Goal: Task Accomplishment & Management: Use online tool/utility

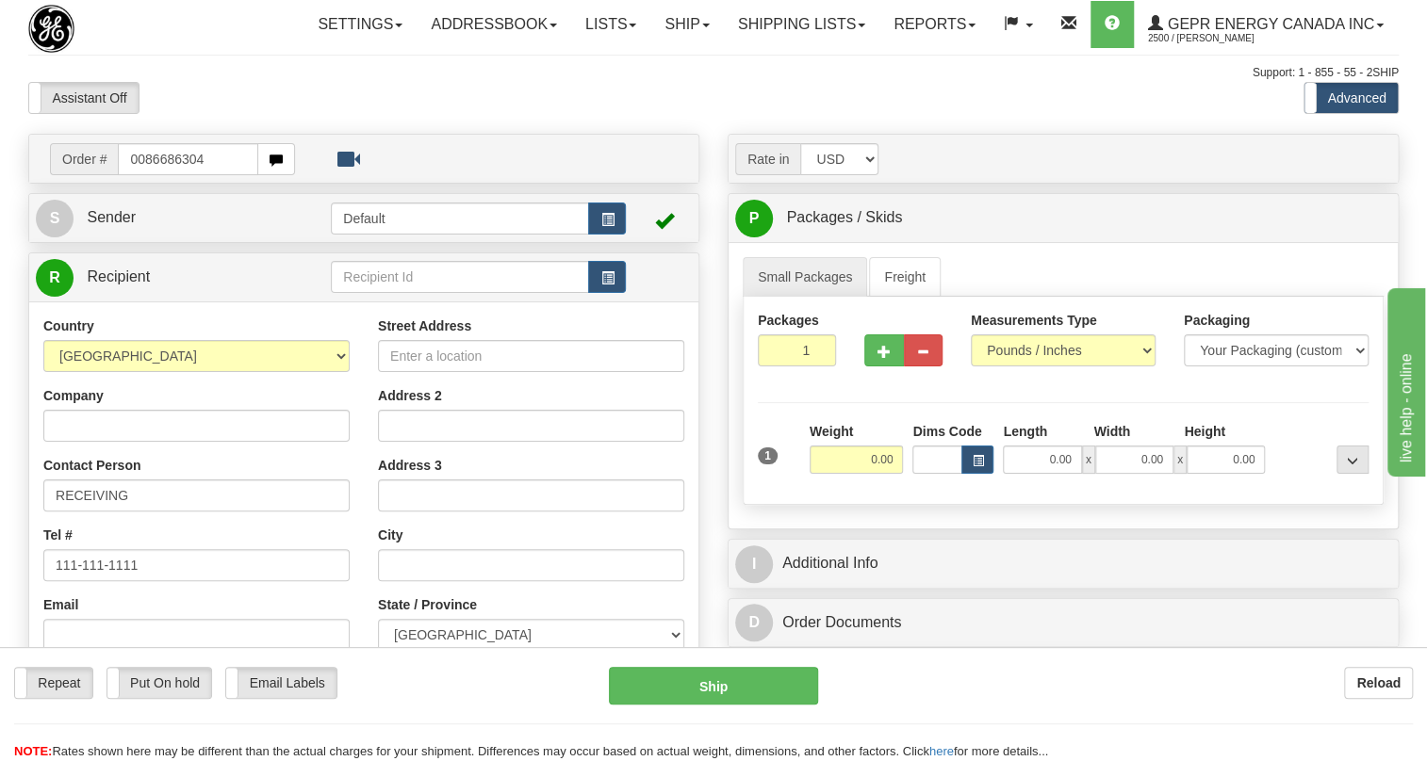
click at [145, 175] on input "0086686304" at bounding box center [188, 159] width 140 height 32
type input "86686304"
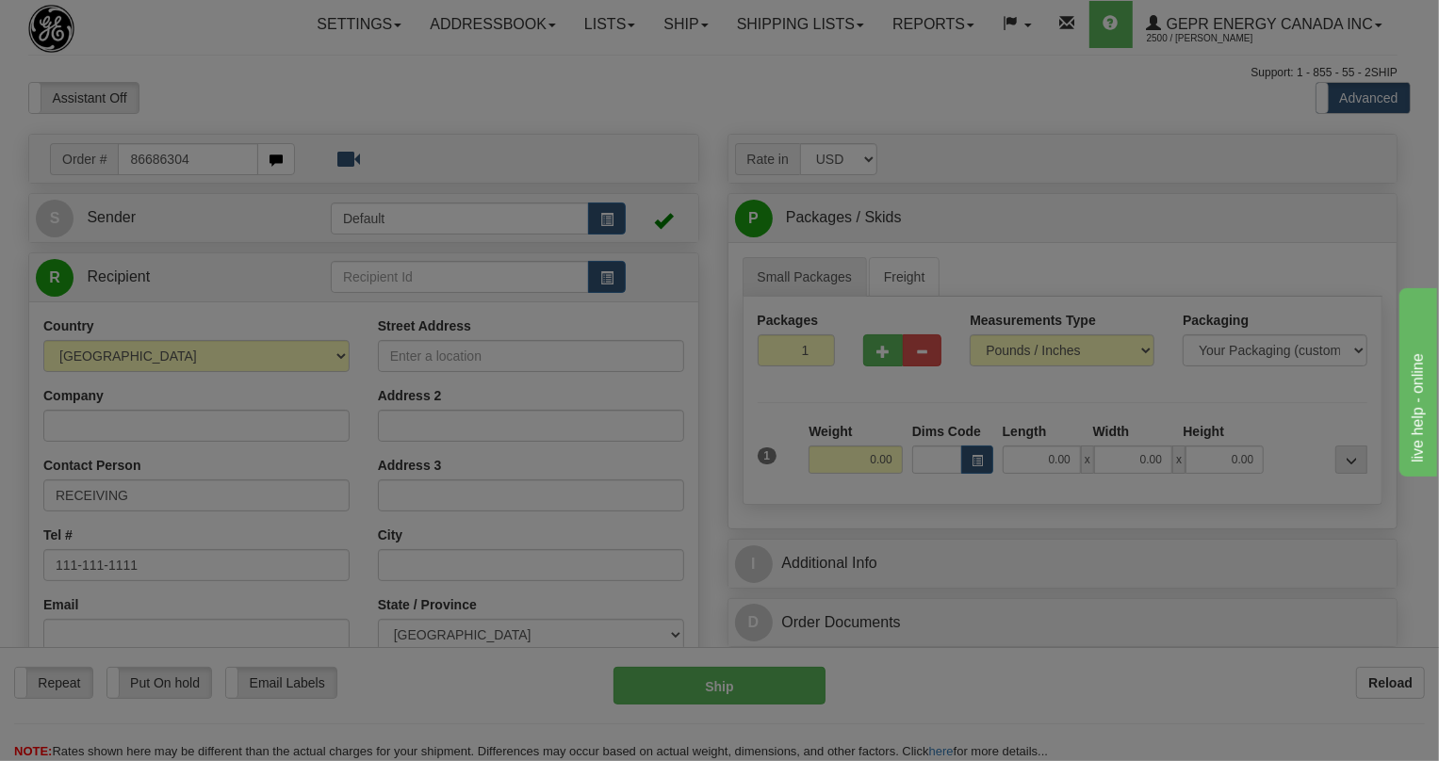
click at [362, 136] on body "Training Course Close Toggle navigation Settings Shipping Preferences New Recip…" at bounding box center [719, 380] width 1439 height 761
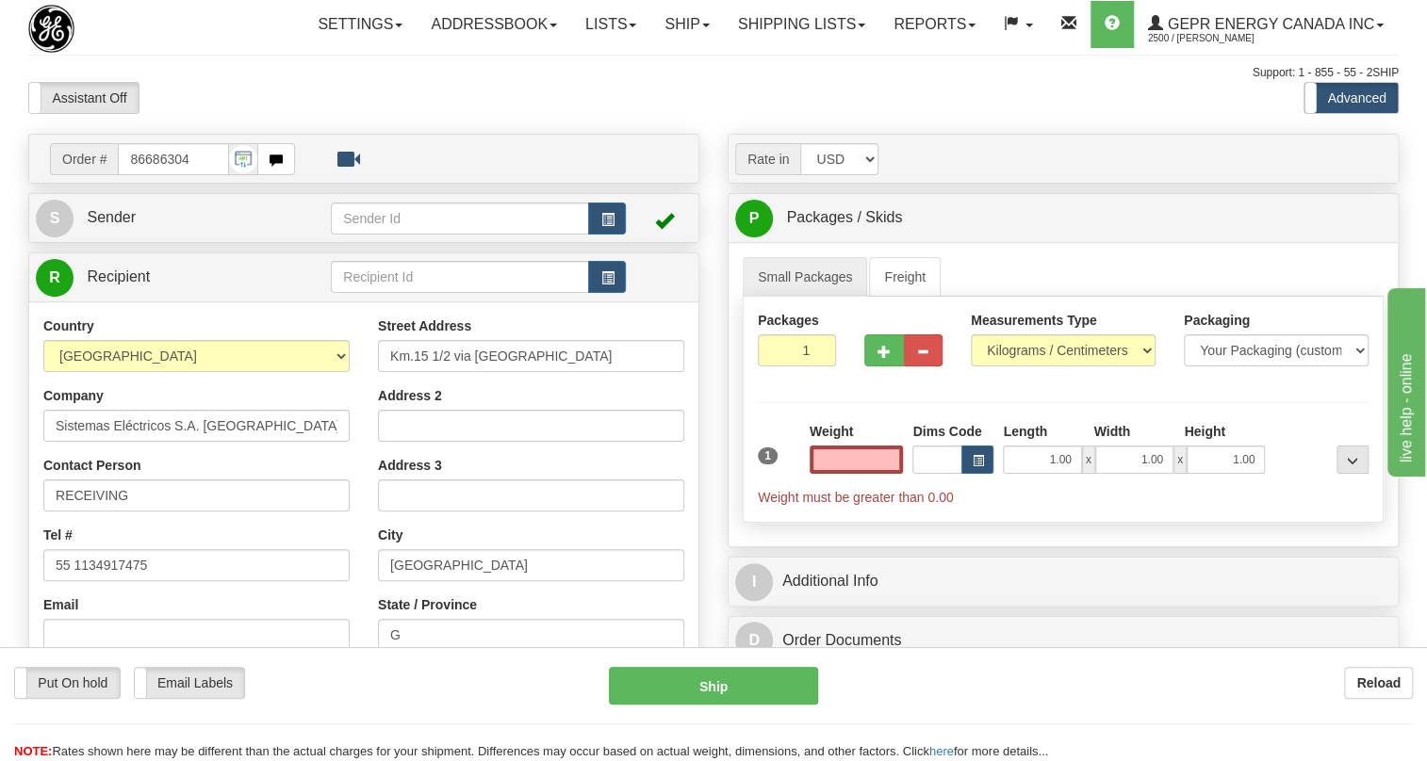
type input "0.00"
click at [157, 175] on input "86686304" at bounding box center [173, 159] width 111 height 32
paste input "0086686319"
click at [143, 175] on input "0086686319" at bounding box center [173, 159] width 111 height 32
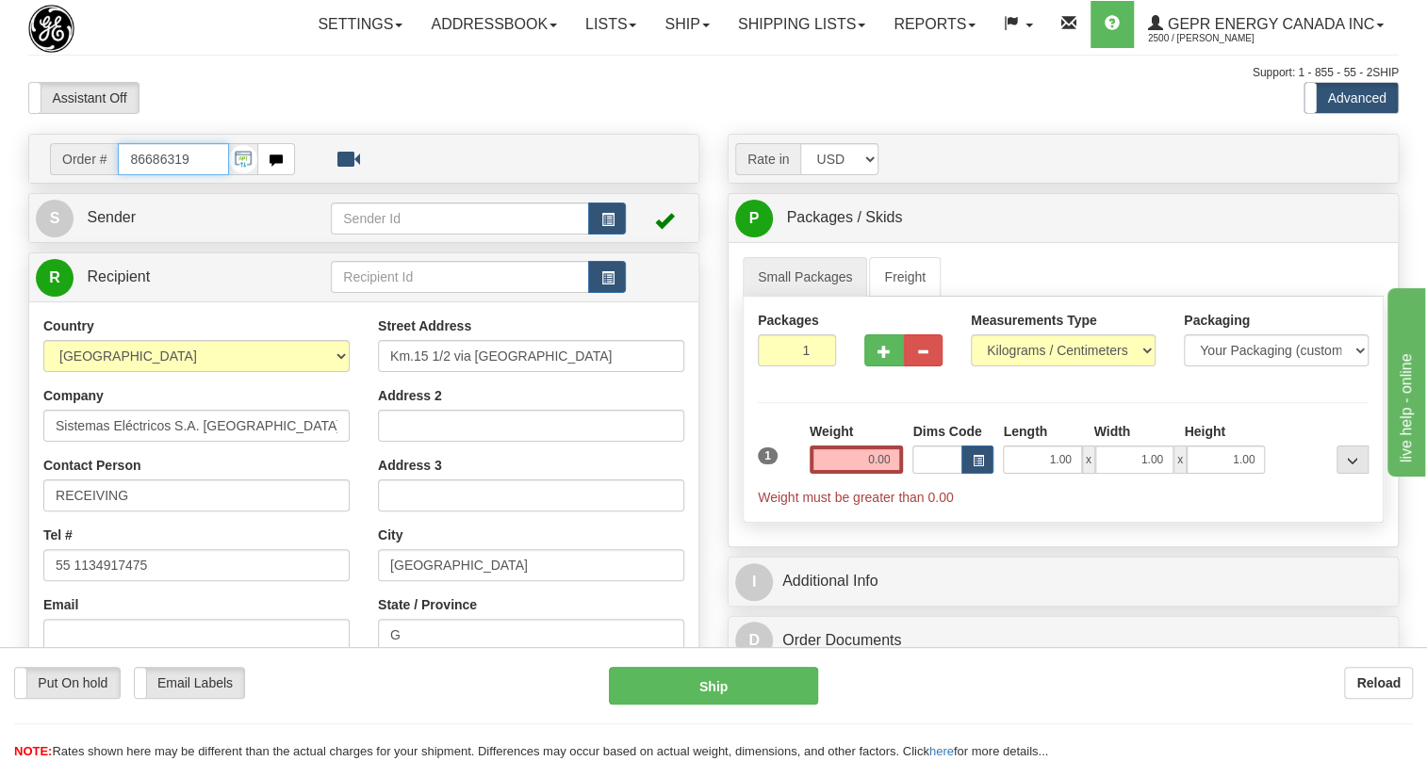
type input "86686319"
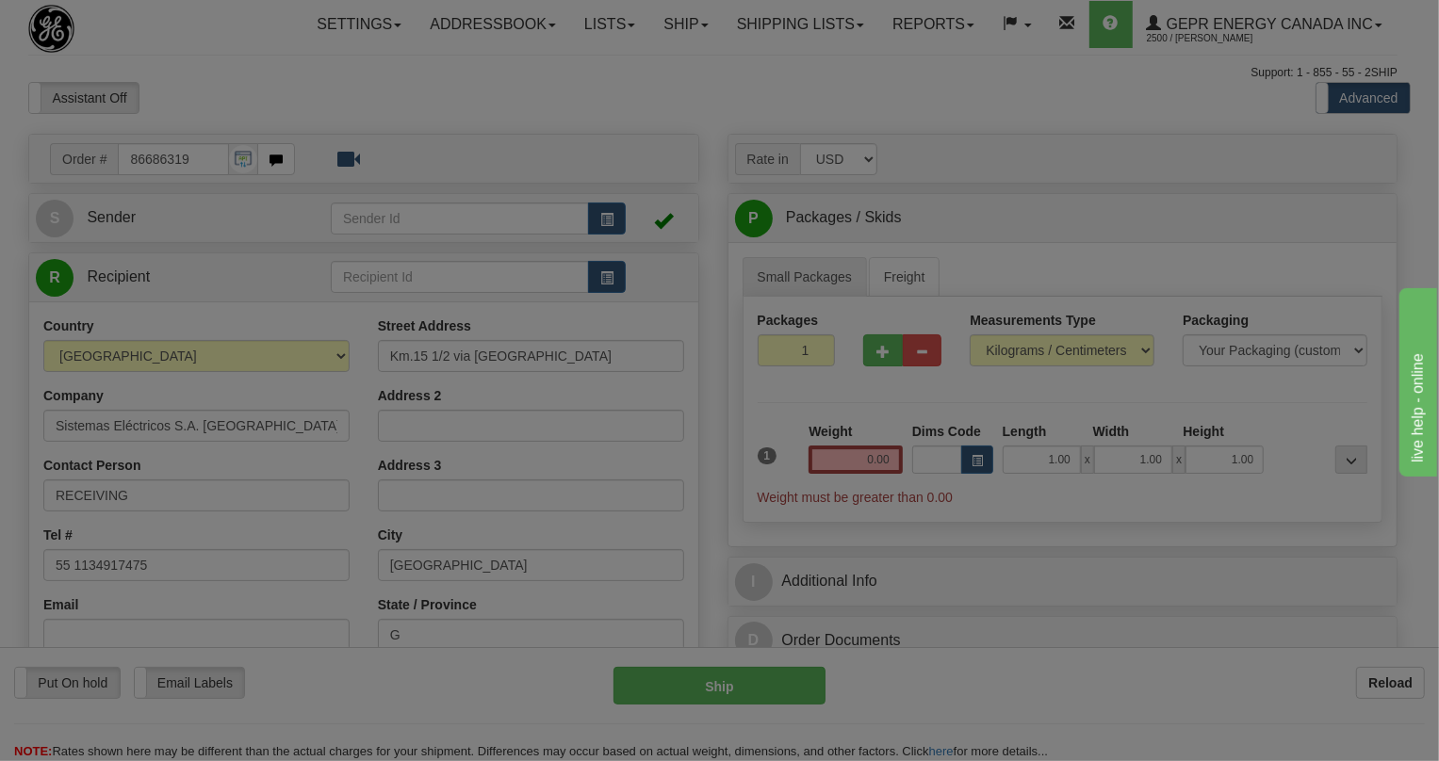
click at [244, 139] on body "Training Course Close Toggle navigation Settings Shipping Preferences New Recip…" at bounding box center [719, 380] width 1439 height 761
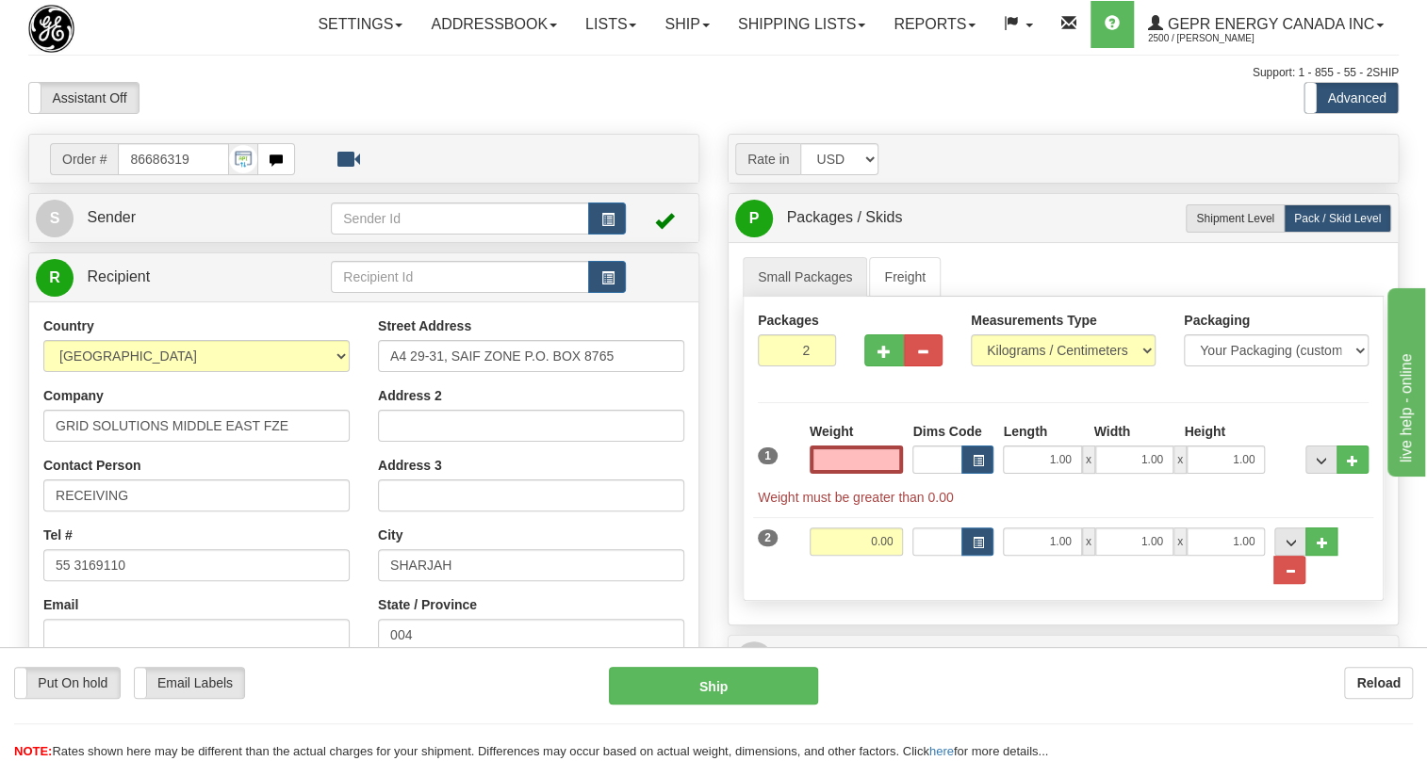
type input "0.00"
click at [154, 175] on input "86686319" at bounding box center [173, 159] width 111 height 32
paste input "0086686306"
click at [142, 175] on input "0086686306" at bounding box center [173, 159] width 111 height 32
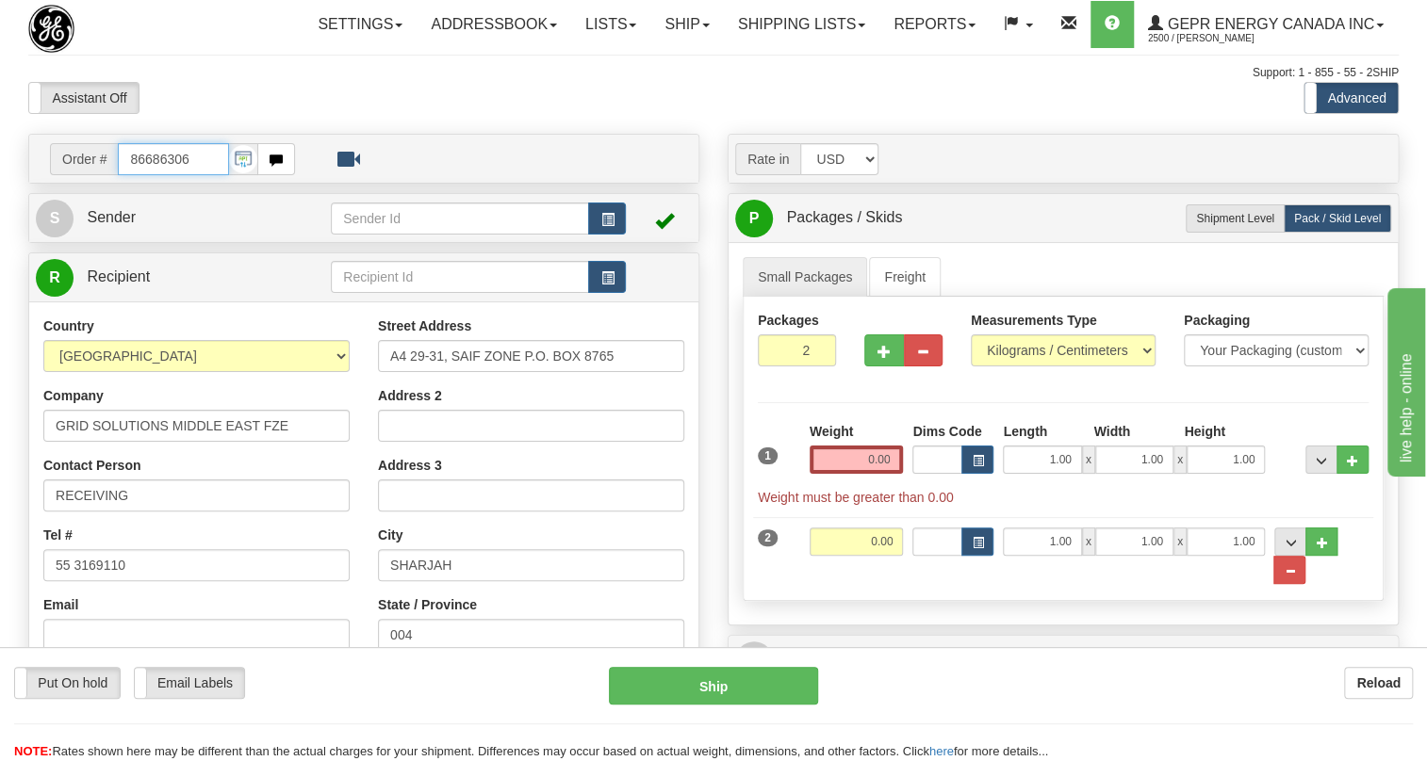
type input "86686306"
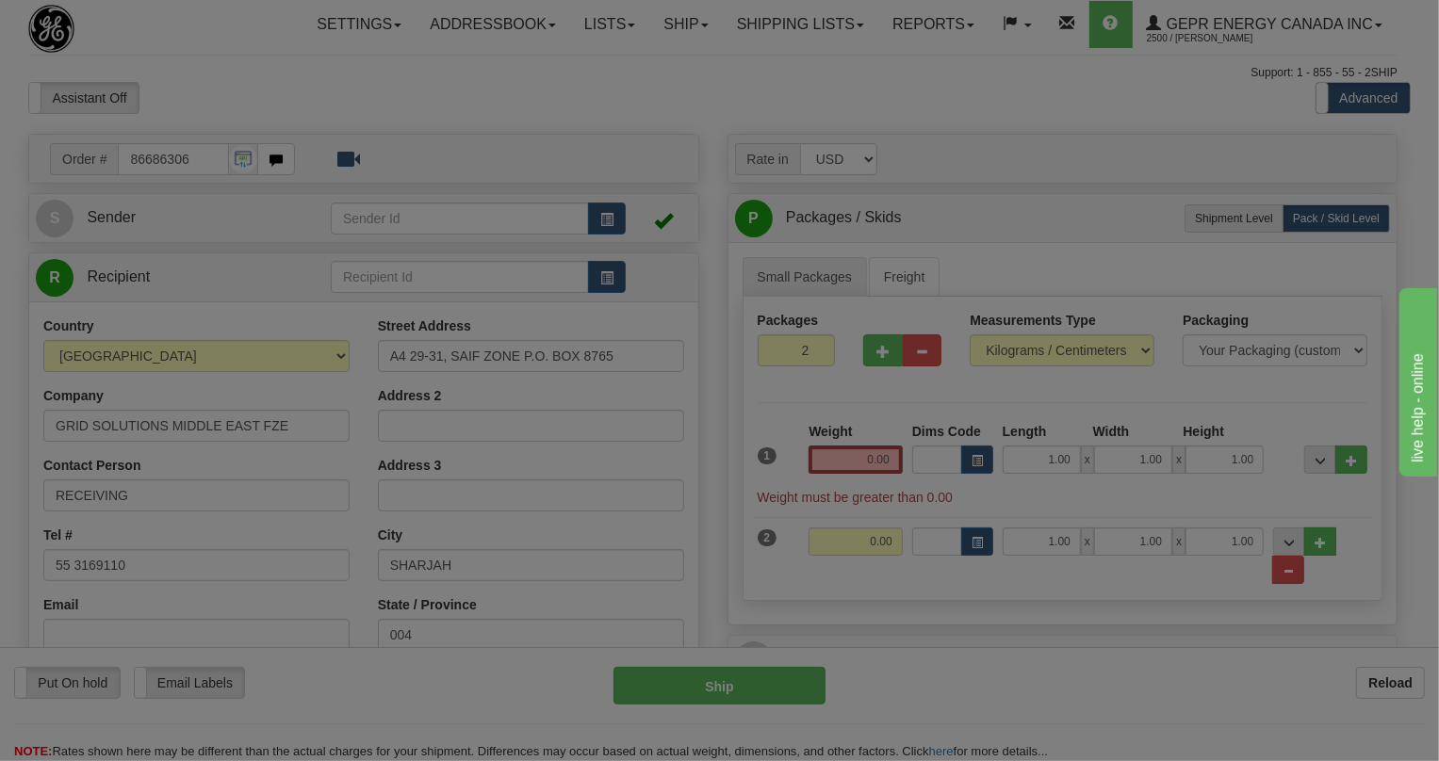
click at [258, 148] on body "Training Course Close Toggle navigation Settings Shipping Preferences New Recip…" at bounding box center [719, 380] width 1439 height 761
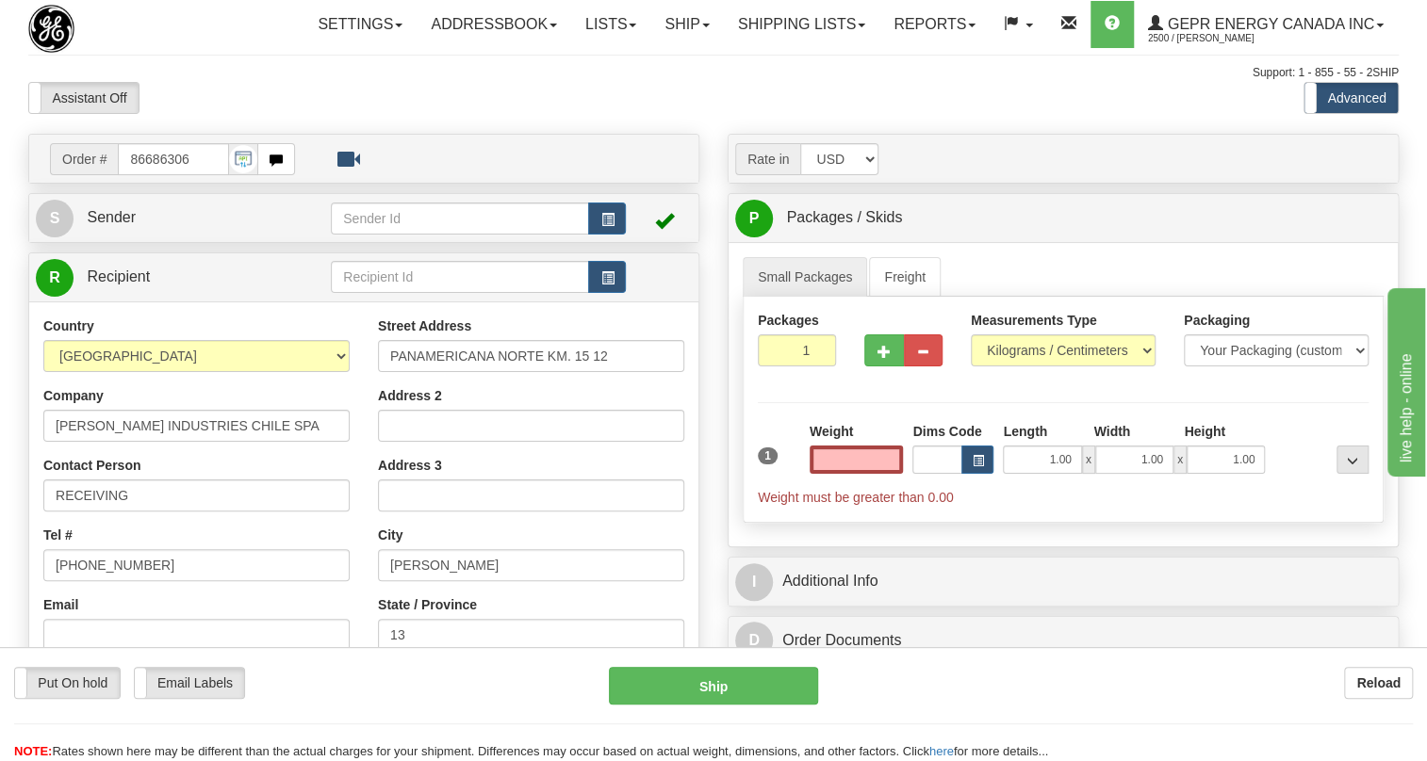
type input "0.00"
click at [163, 175] on input "86686306" at bounding box center [173, 159] width 111 height 32
paste input "0086686305"
click at [143, 175] on input "0086686305" at bounding box center [173, 159] width 111 height 32
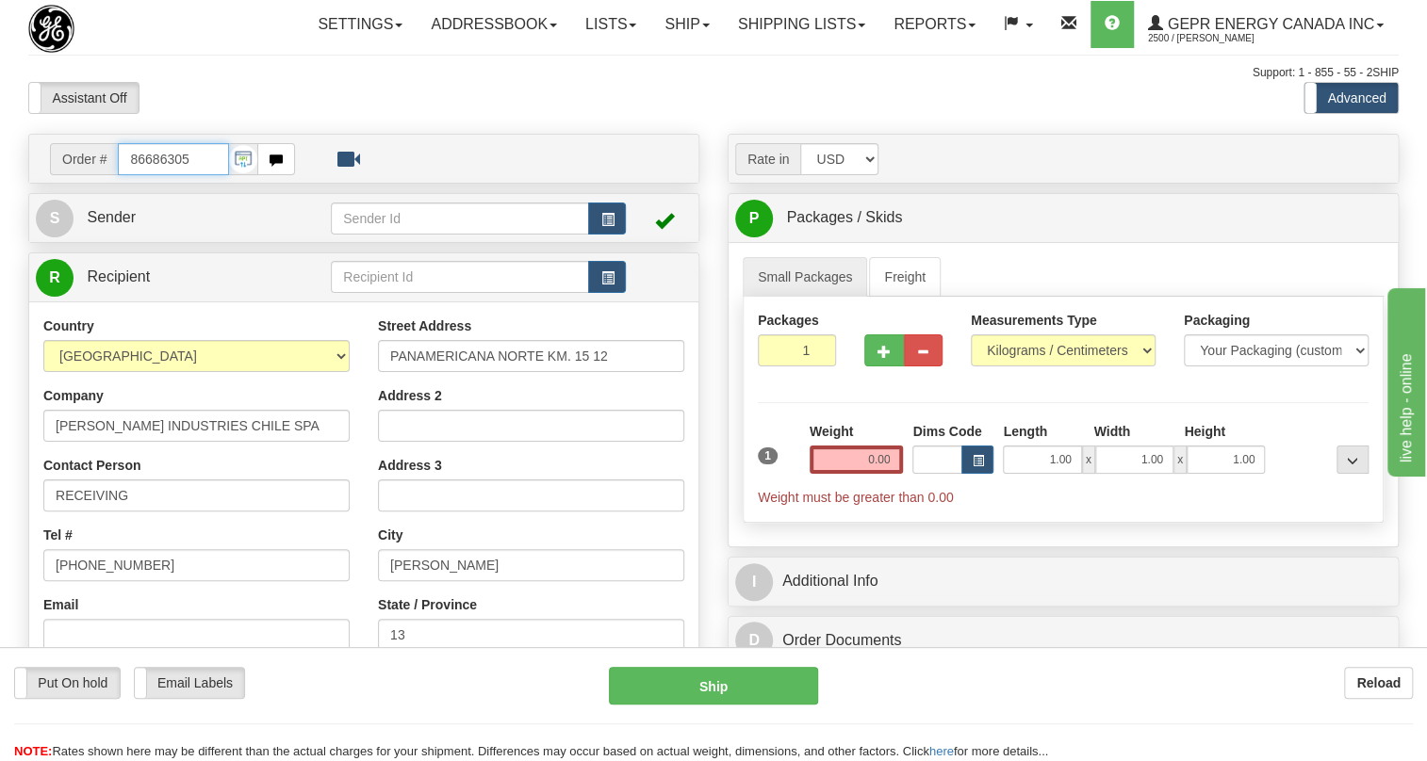
type input "86686305"
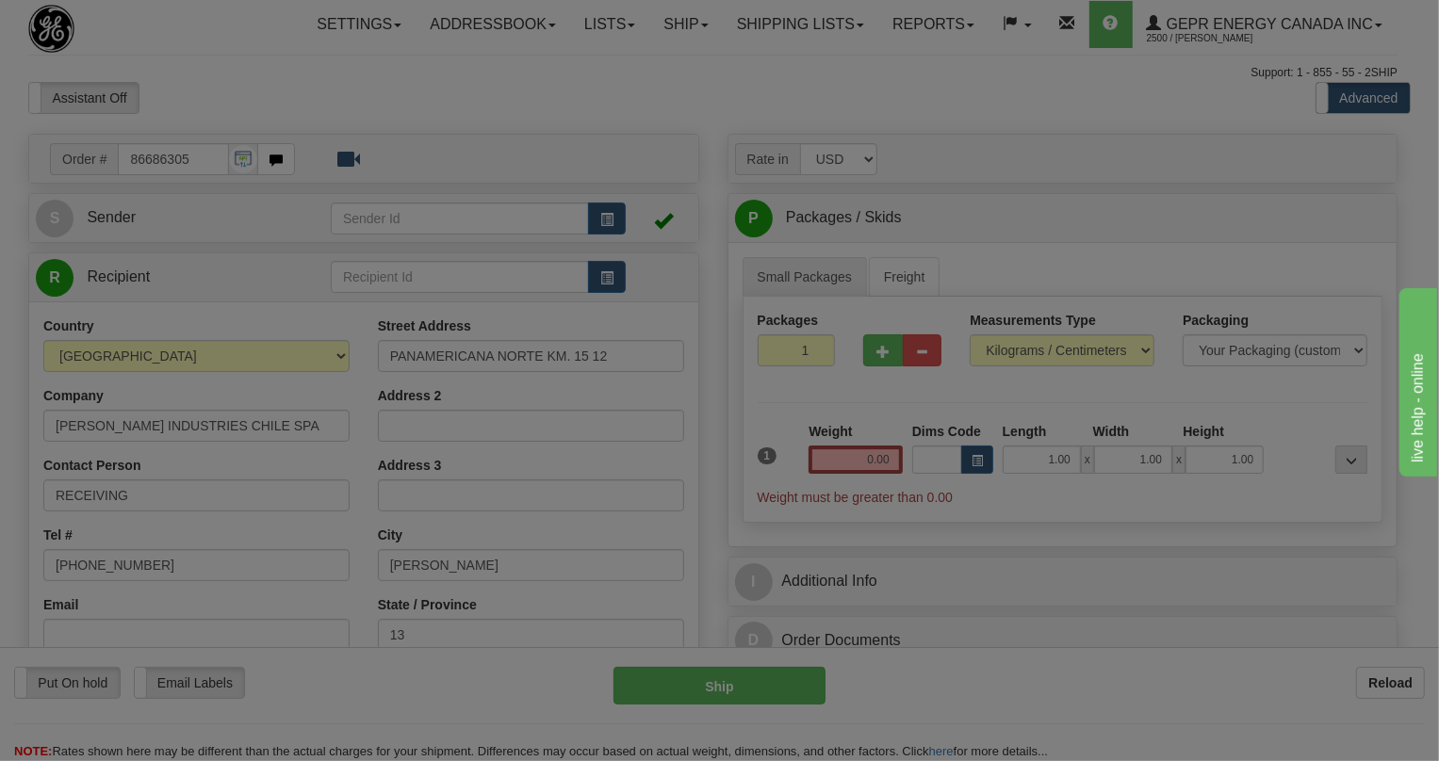
click at [283, 143] on body "Training Course Close Toggle navigation Settings Shipping Preferences New Recip…" at bounding box center [719, 380] width 1439 height 761
type input "SIKESTON"
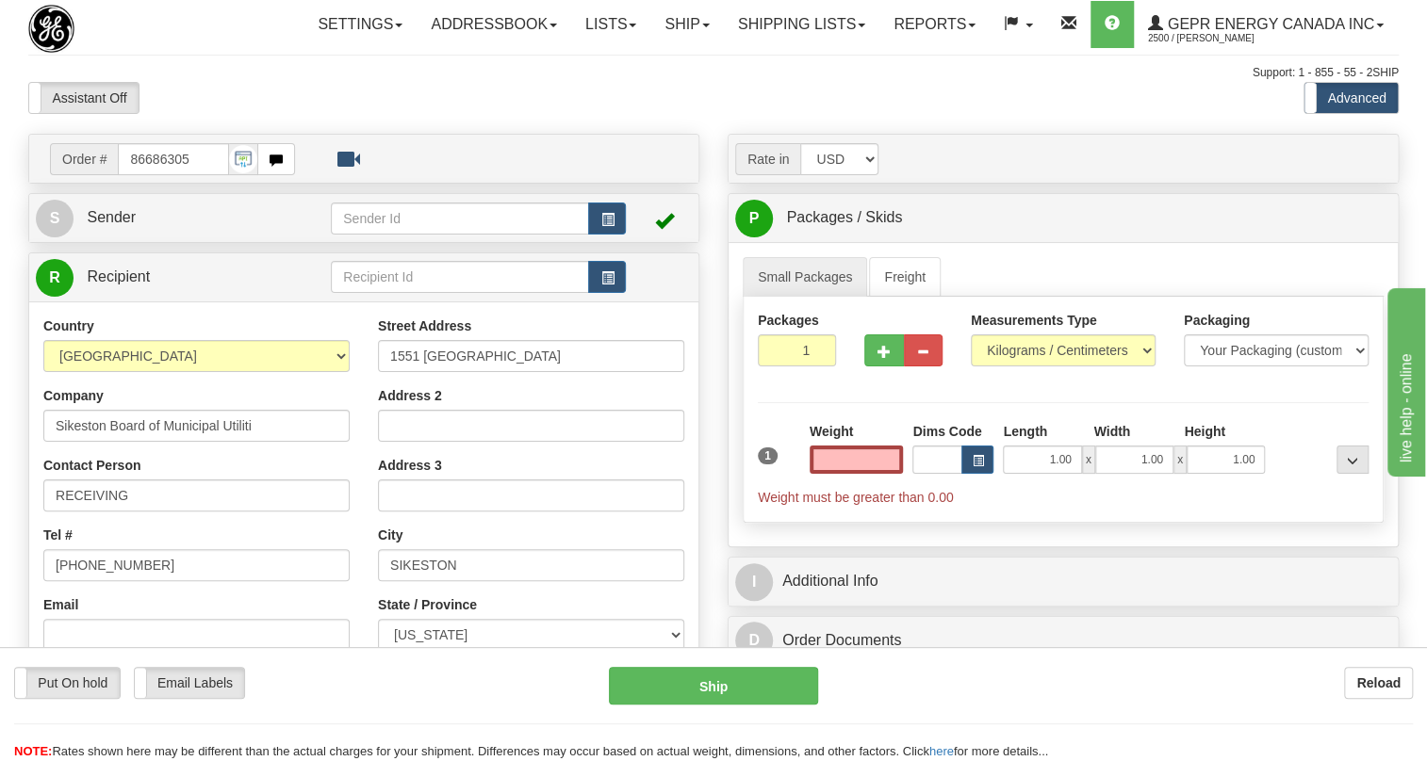
type input "0.00"
click at [166, 175] on input "86686305" at bounding box center [173, 159] width 111 height 32
paste input "0086686307"
click at [144, 175] on input "0086686307" at bounding box center [173, 159] width 111 height 32
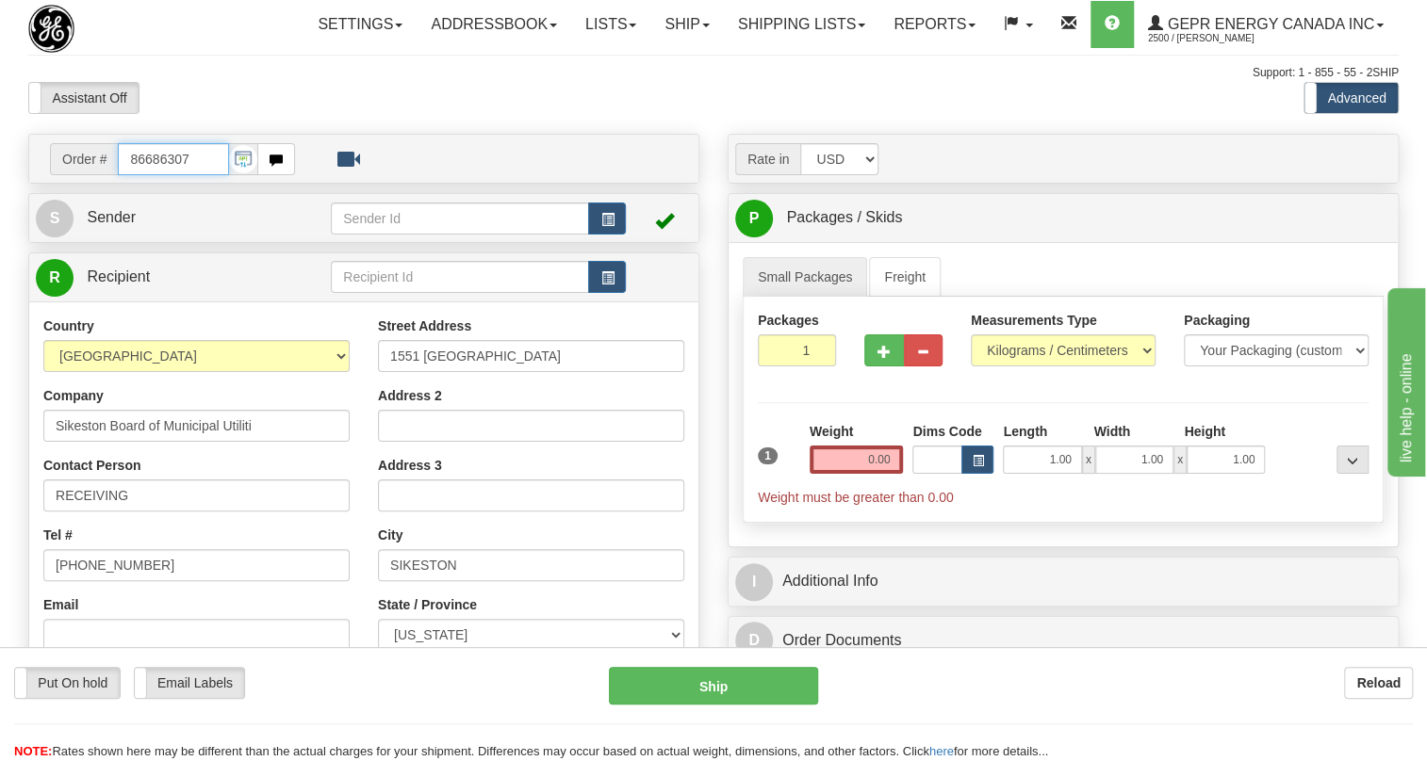
type input "86686307"
click at [303, 124] on body "Training Course Close Toggle navigation Settings Shipping Preferences New Recip…" at bounding box center [713, 380] width 1427 height 761
type input "0.00"
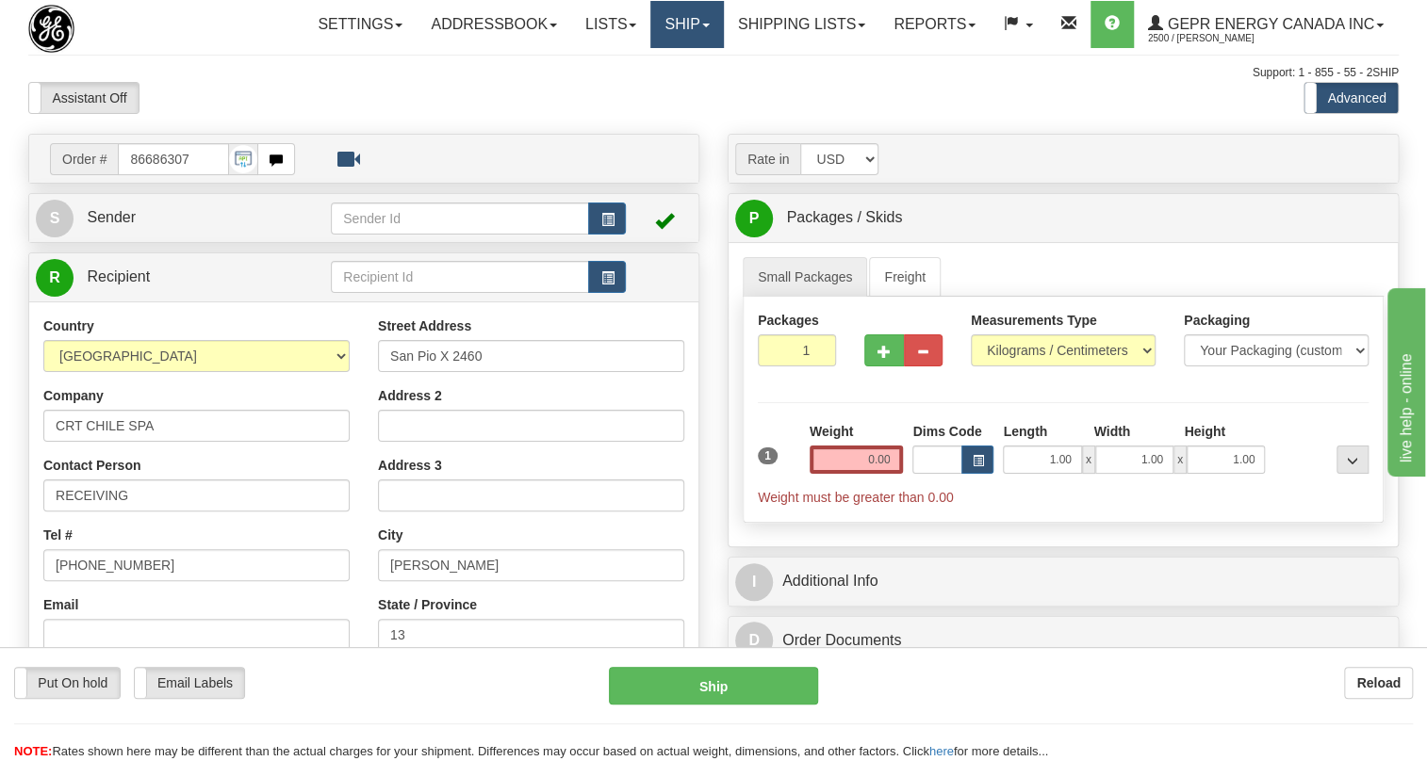
click at [703, 27] on link "Ship" at bounding box center [686, 24] width 73 height 47
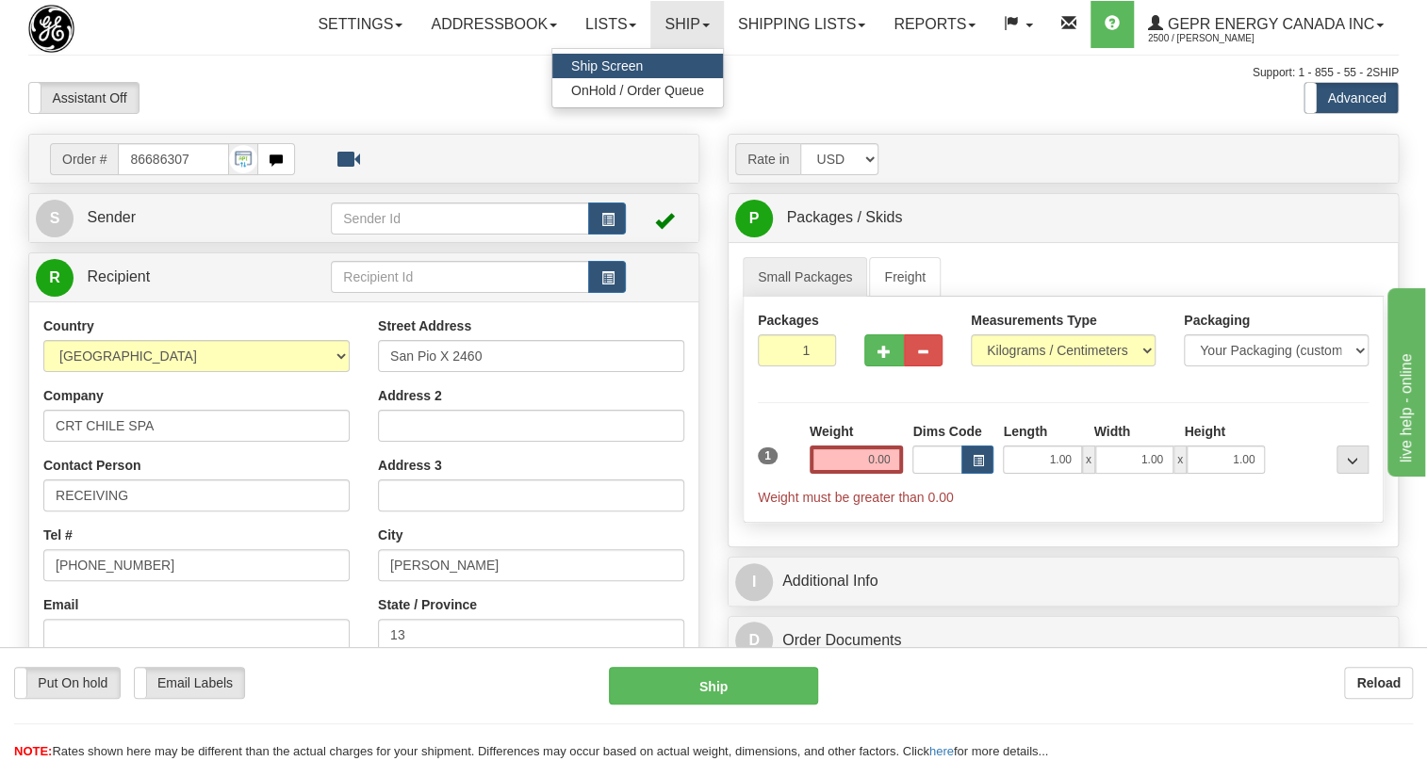
click at [609, 63] on span "Ship Screen" at bounding box center [607, 65] width 72 height 15
